Goal: Navigation & Orientation: Find specific page/section

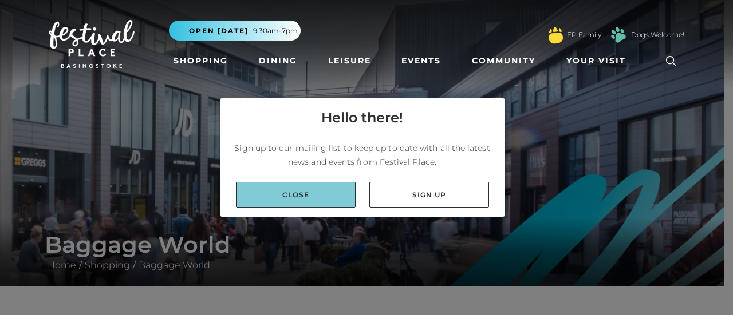
click at [304, 195] on link "Close" at bounding box center [296, 195] width 120 height 26
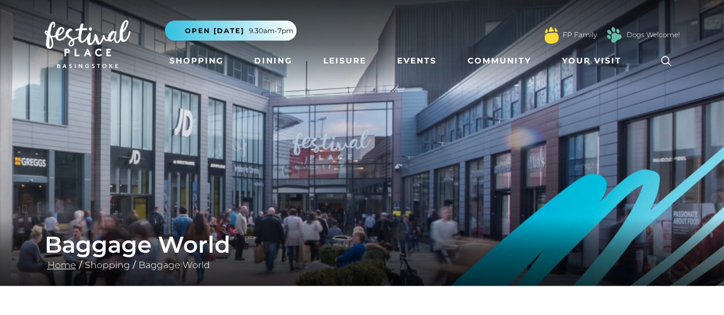
click at [68, 265] on link "Home" at bounding box center [62, 265] width 34 height 11
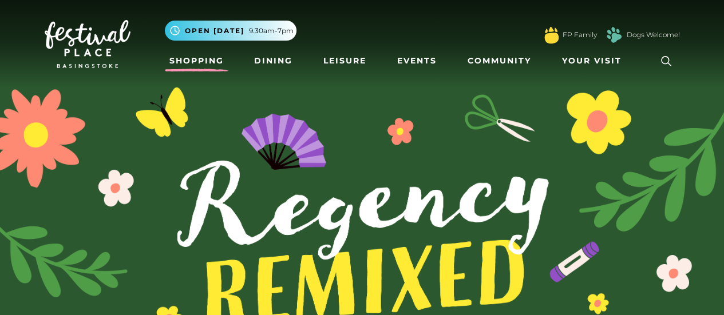
click at [211, 58] on link "Shopping" at bounding box center [197, 60] width 64 height 21
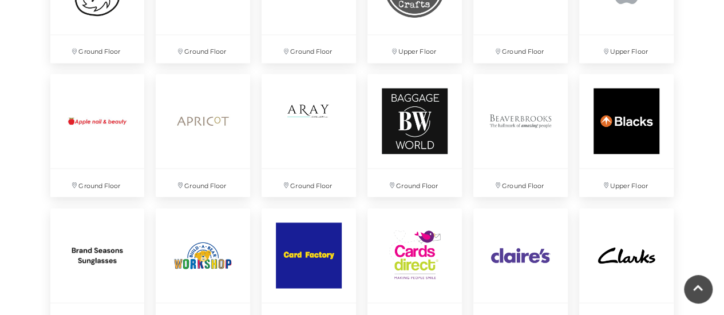
scroll to position [929, 0]
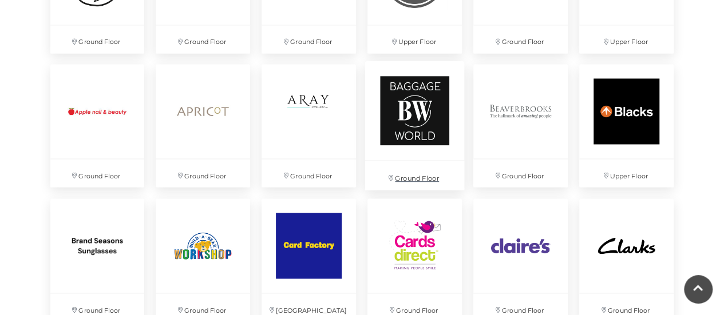
click at [415, 129] on img at bounding box center [414, 110] width 99 height 99
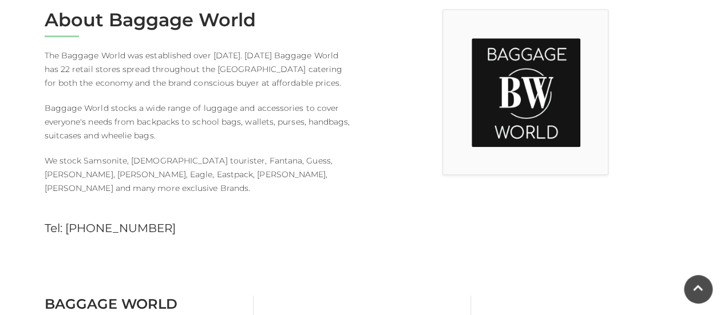
scroll to position [328, 0]
